Goal: Transaction & Acquisition: Book appointment/travel/reservation

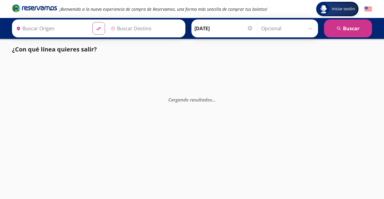
type input "Iguala, [GEOGRAPHIC_DATA]"
type input "[GEOGRAPHIC_DATA], [GEOGRAPHIC_DATA]"
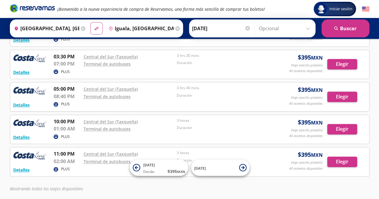
scroll to position [316, 0]
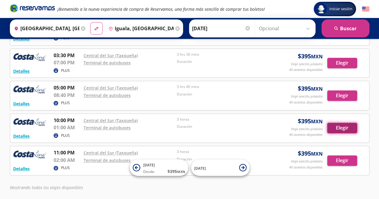
click at [343, 123] on button "Elegir" at bounding box center [343, 128] width 30 height 10
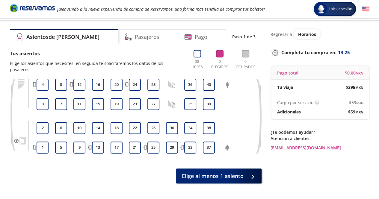
scroll to position [9, 0]
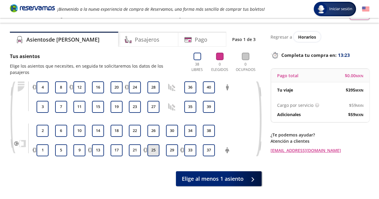
click at [150, 145] on button "25" at bounding box center [154, 151] width 12 height 12
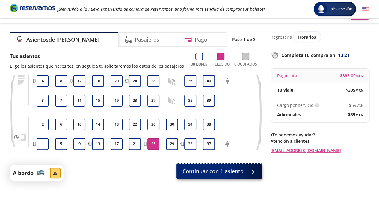
click at [229, 174] on span "Continuar con 1 asiento" at bounding box center [213, 172] width 61 height 8
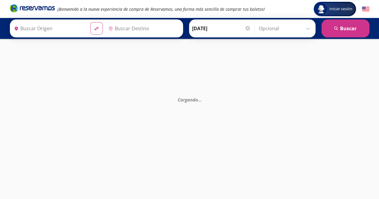
type input "[GEOGRAPHIC_DATA], [GEOGRAPHIC_DATA]"
type input "Iguala, [GEOGRAPHIC_DATA]"
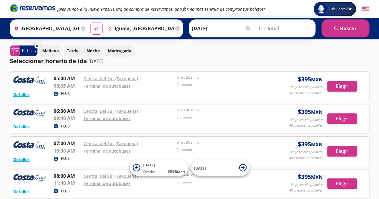
click at [220, 26] on input "[DATE]" at bounding box center [221, 28] width 59 height 15
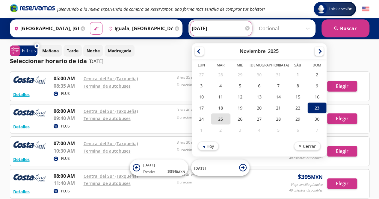
click at [211, 120] on div "25" at bounding box center [220, 119] width 19 height 11
type input "[DATE]"
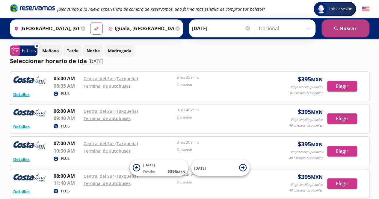
click at [346, 33] on button "search [GEOGRAPHIC_DATA]" at bounding box center [346, 28] width 48 height 18
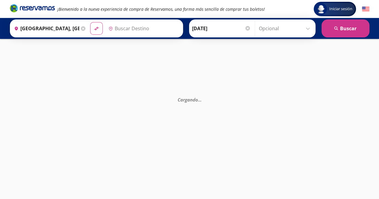
type input "Iguala, [GEOGRAPHIC_DATA]"
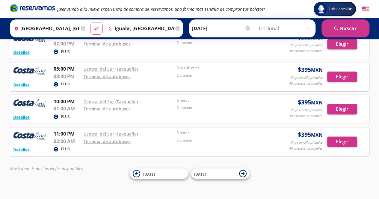
scroll to position [338, 0]
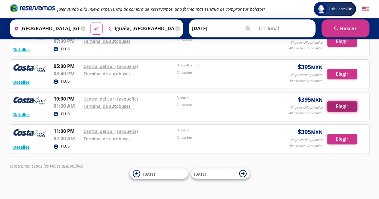
click at [340, 109] on button "Elegir" at bounding box center [343, 106] width 30 height 10
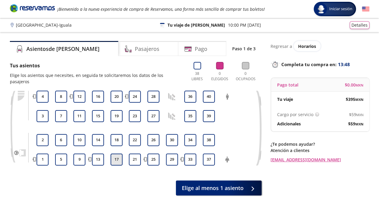
click at [118, 154] on button "17" at bounding box center [117, 160] width 12 height 12
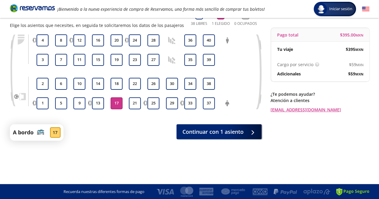
scroll to position [19, 0]
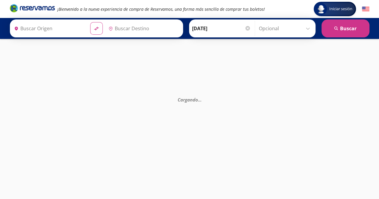
type input "[GEOGRAPHIC_DATA], [GEOGRAPHIC_DATA]"
type input "Iguala, [GEOGRAPHIC_DATA]"
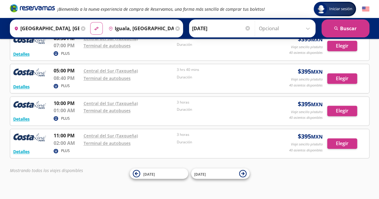
scroll to position [336, 0]
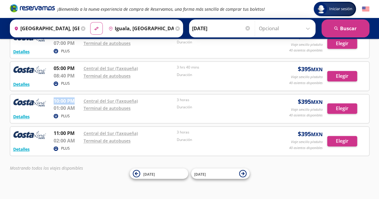
drag, startPoint x: 77, startPoint y: 99, endPoint x: 54, endPoint y: 98, distance: 23.1
click at [54, 98] on p "10:00 PM" at bounding box center [67, 100] width 27 height 7
copy p "10:00 PM"
drag, startPoint x: 74, startPoint y: 108, endPoint x: 53, endPoint y: 103, distance: 21.0
click at [54, 105] on p "01:00 AM" at bounding box center [67, 108] width 27 height 7
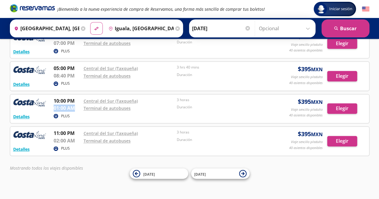
copy p "01:00 AM"
click at [290, 0] on div "¡Bienvenido a la nueva experiencia de compra de Reservamos, una forma más senci…" at bounding box center [190, 9] width 366 height 18
click at [201, 25] on input "[DATE]" at bounding box center [221, 28] width 59 height 15
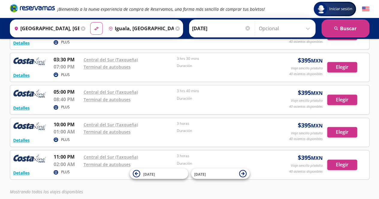
scroll to position [311, 0]
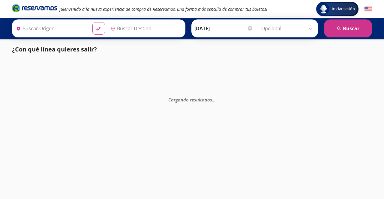
type input "[GEOGRAPHIC_DATA], [GEOGRAPHIC_DATA]"
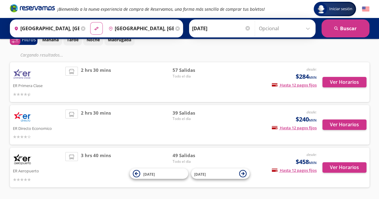
scroll to position [29, 0]
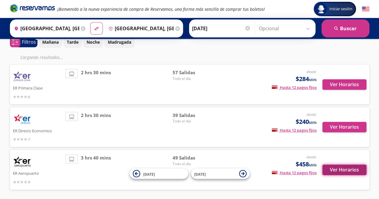
click at [349, 169] on button "Ver Horarios" at bounding box center [345, 170] width 44 height 10
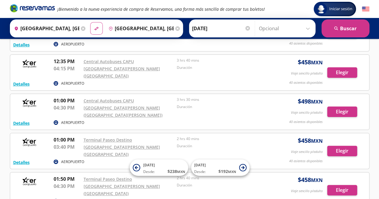
scroll to position [1138, 0]
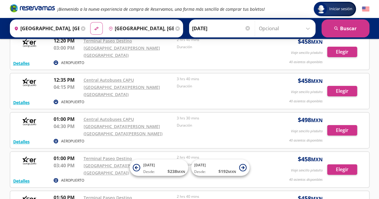
drag, startPoint x: 53, startPoint y: 93, endPoint x: 75, endPoint y: 94, distance: 22.3
copy p "02:20 PM"
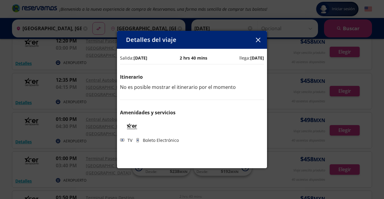
click at [260, 38] on icon "button" at bounding box center [258, 40] width 4 height 4
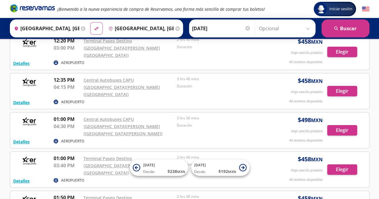
drag, startPoint x: 54, startPoint y: 101, endPoint x: 66, endPoint y: 101, distance: 12.3
copy p "05:00"
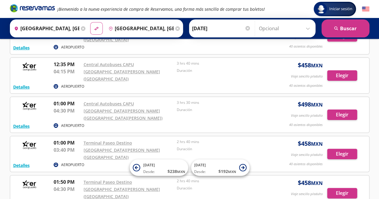
scroll to position [1150, 0]
